Goal: Find specific page/section: Find specific page/section

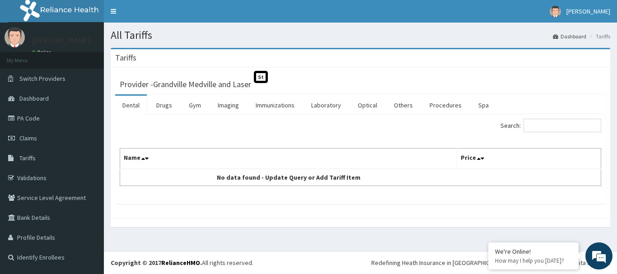
click at [326, 107] on link "Laboratory" at bounding box center [326, 105] width 44 height 19
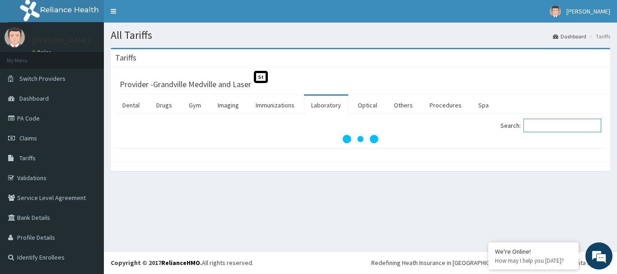
click at [548, 125] on input "Search:" at bounding box center [563, 126] width 78 height 14
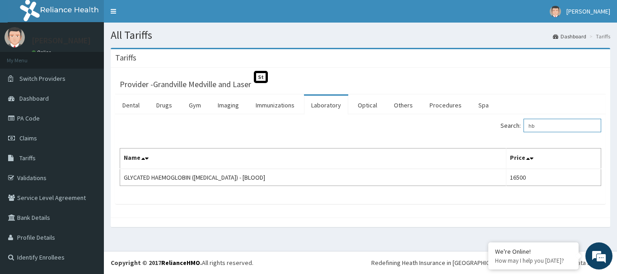
type input "h"
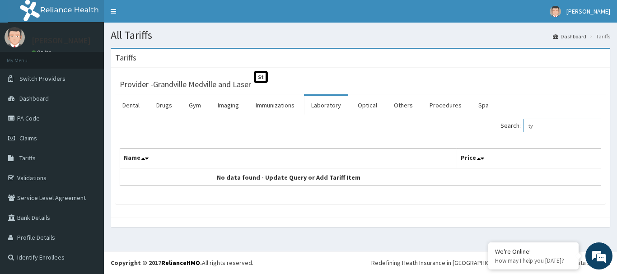
type input "t"
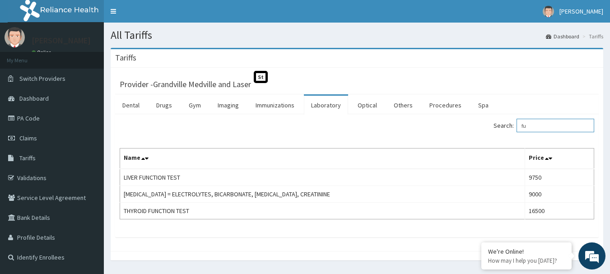
type input "f"
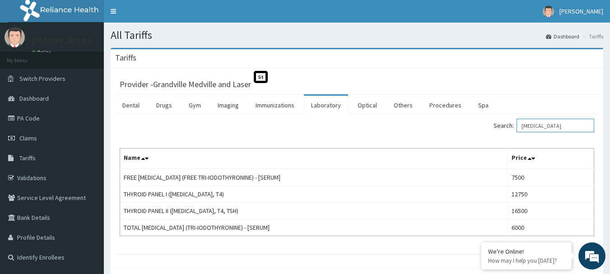
type input "[MEDICAL_DATA]"
click at [30, 118] on link "PA Code" at bounding box center [52, 118] width 104 height 20
